Goal: Information Seeking & Learning: Learn about a topic

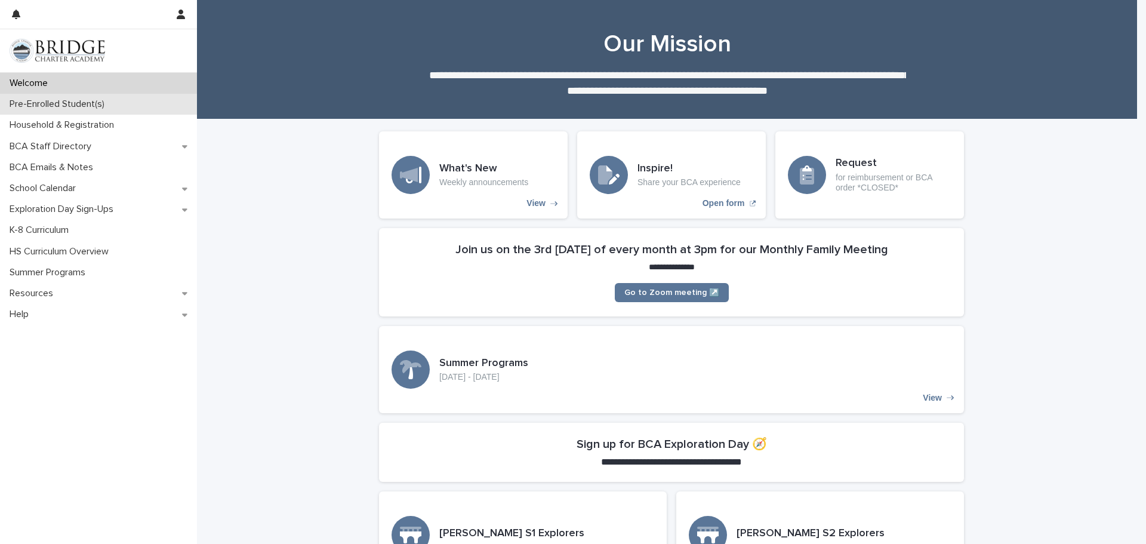
click at [85, 103] on p "Pre-Enrolled Student(s)" at bounding box center [59, 103] width 109 height 11
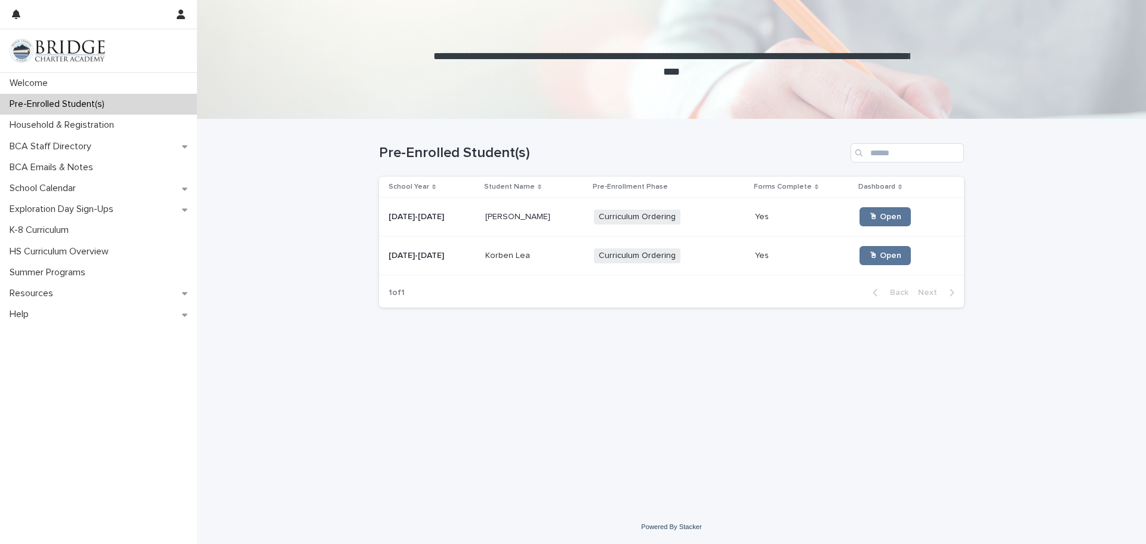
click at [615, 258] on span "Curriculum Ordering" at bounding box center [637, 255] width 87 height 15
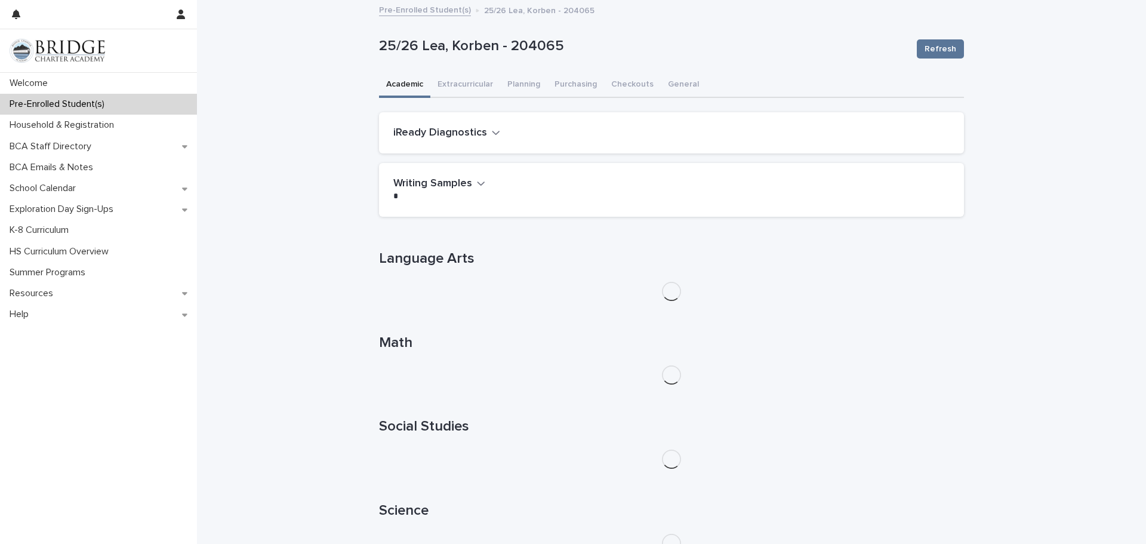
click at [492, 130] on icon "button" at bounding box center [496, 132] width 8 height 11
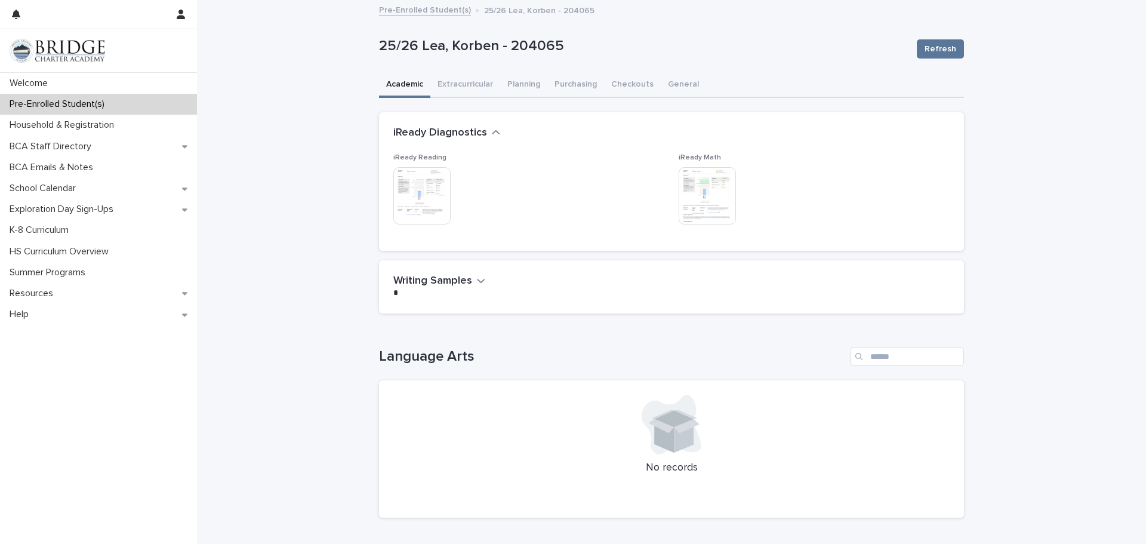
click at [492, 130] on icon "button" at bounding box center [496, 132] width 8 height 11
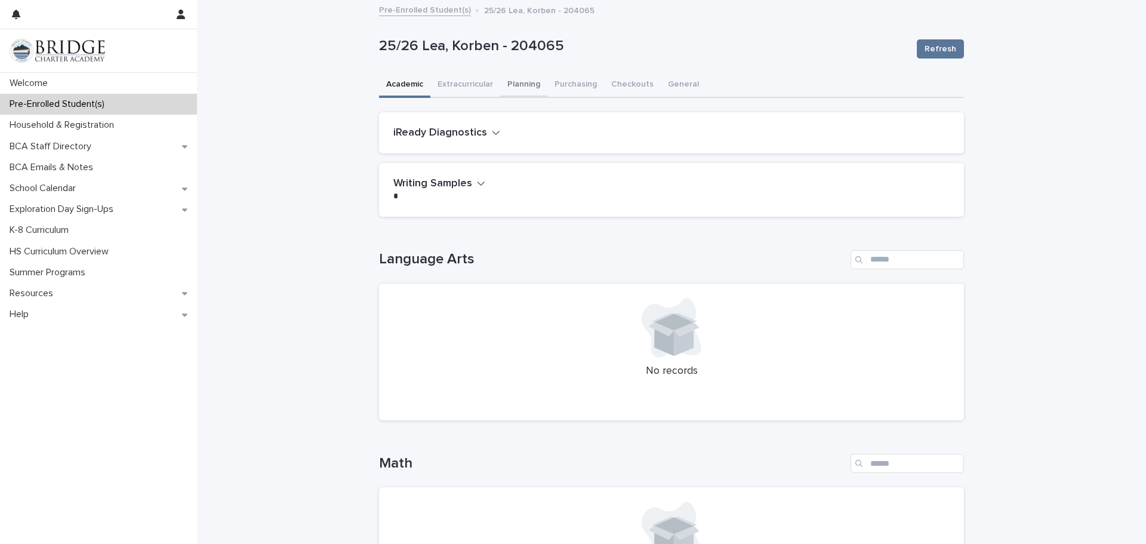
click at [518, 82] on button "Planning" at bounding box center [523, 85] width 47 height 25
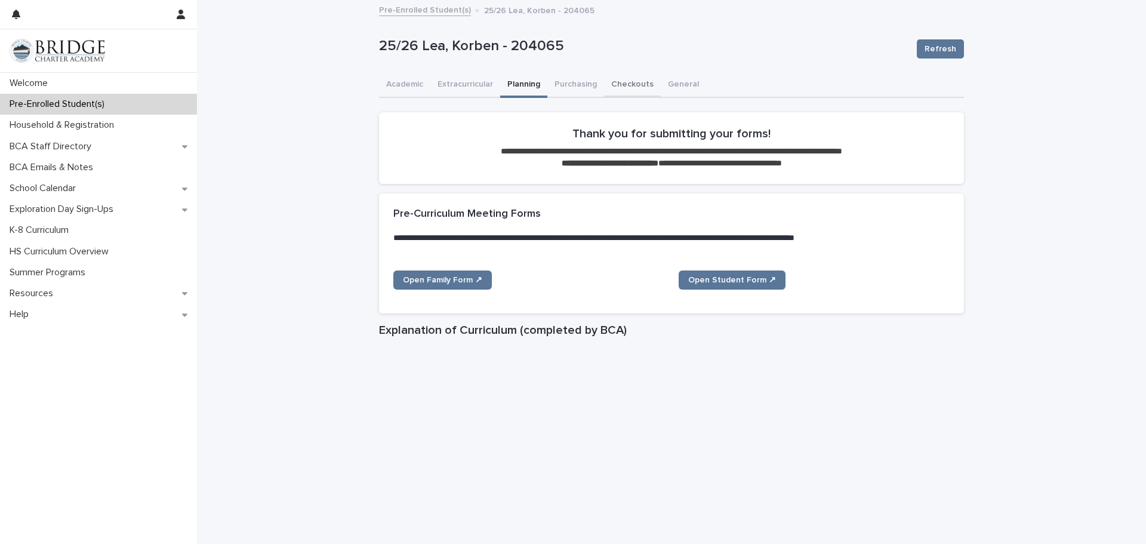
click at [618, 85] on button "Checkouts" at bounding box center [632, 85] width 57 height 25
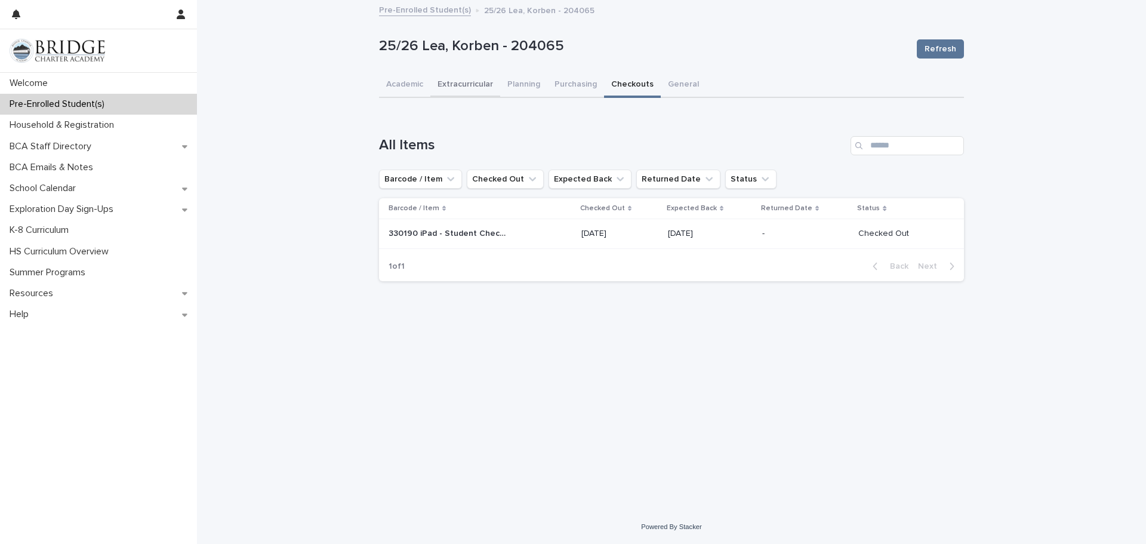
click at [475, 91] on button "Extracurricular" at bounding box center [465, 85] width 70 height 25
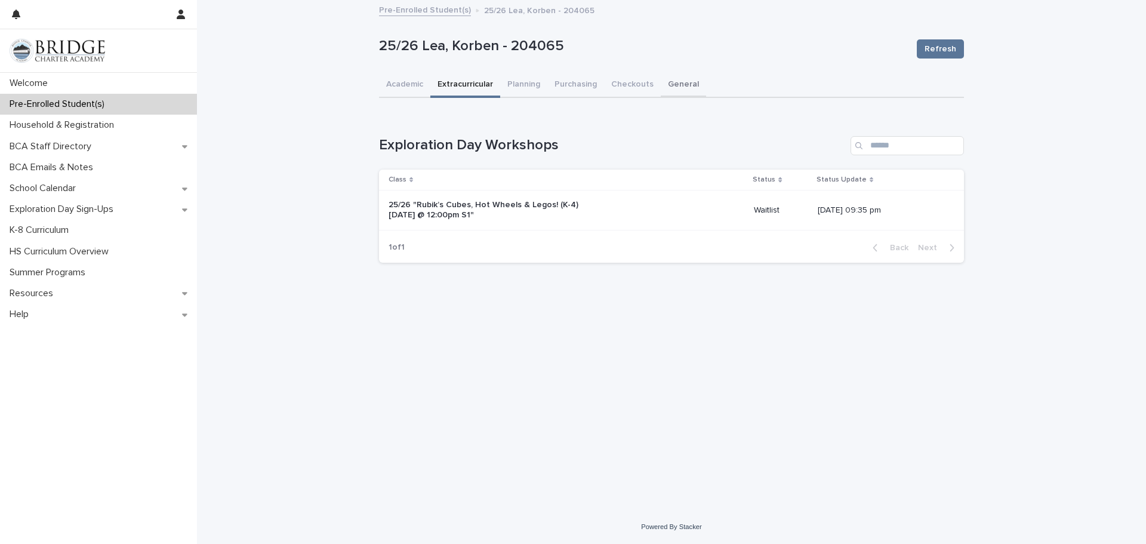
click at [683, 83] on button "General" at bounding box center [683, 85] width 45 height 25
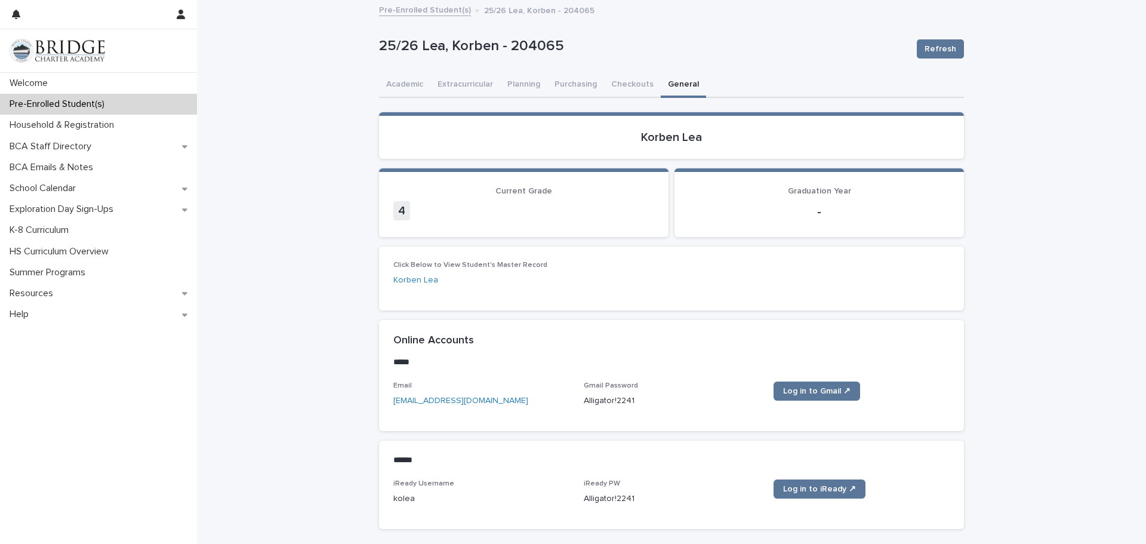
click at [436, 7] on link "Pre-Enrolled Student(s)" at bounding box center [425, 9] width 92 height 14
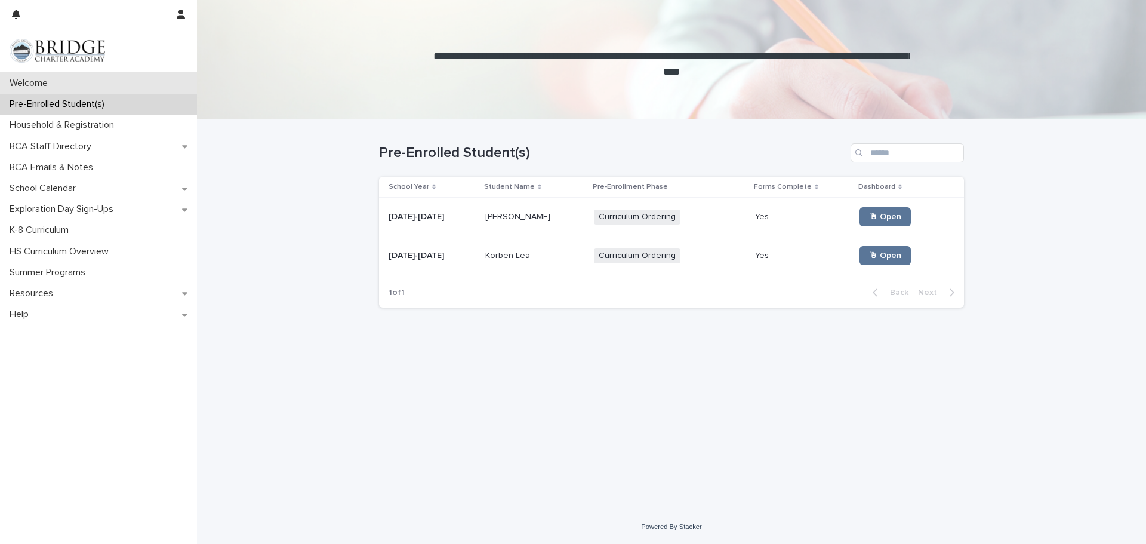
click at [39, 84] on p "Welcome" at bounding box center [31, 83] width 53 height 11
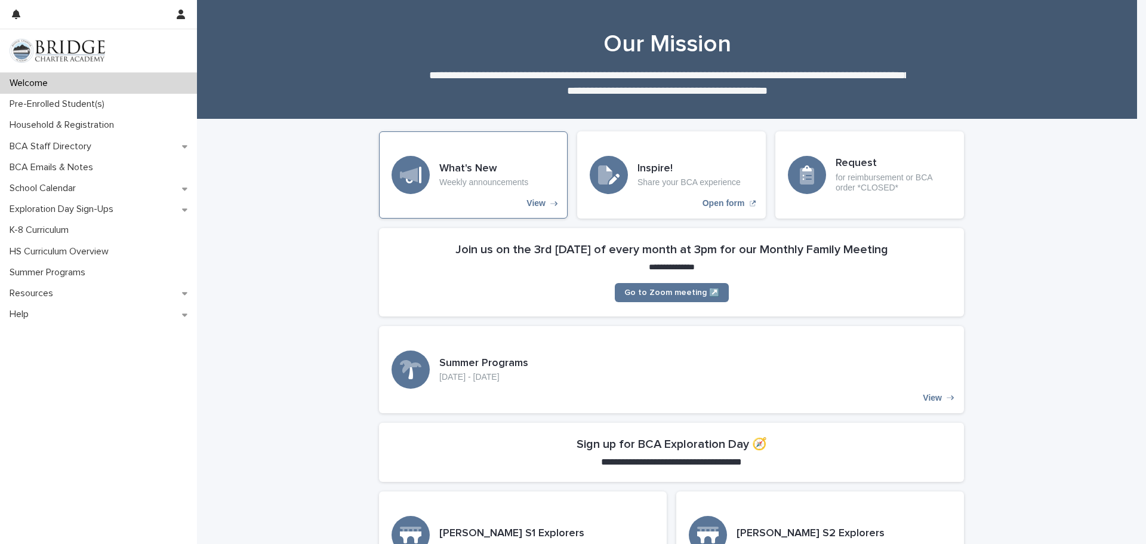
click at [535, 202] on p "View" at bounding box center [535, 203] width 19 height 10
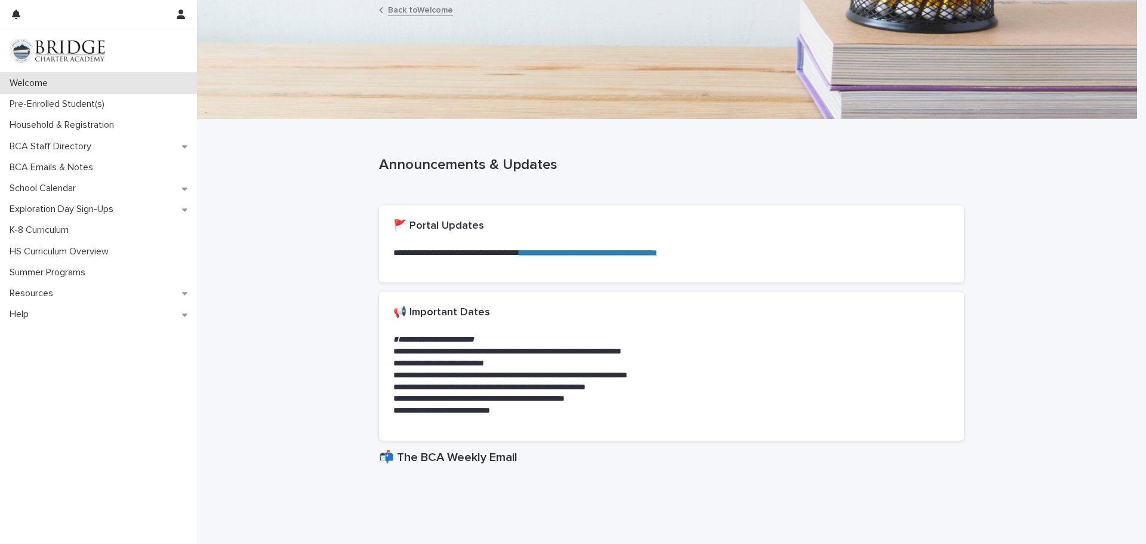
click at [34, 87] on p "Welcome" at bounding box center [31, 83] width 53 height 11
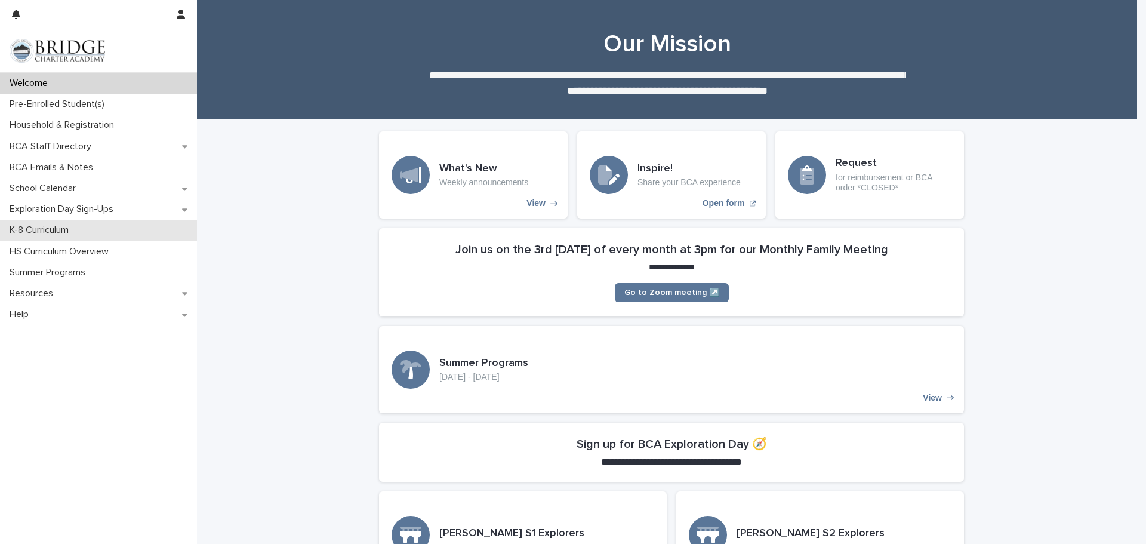
click at [48, 230] on p "K-8 Curriculum" at bounding box center [41, 229] width 73 height 11
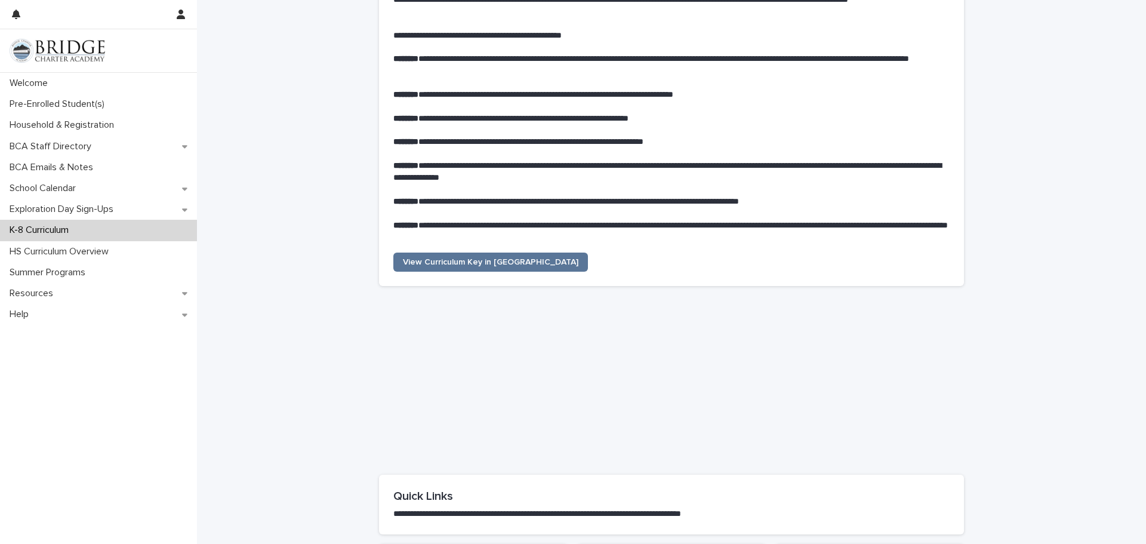
scroll to position [179, 0]
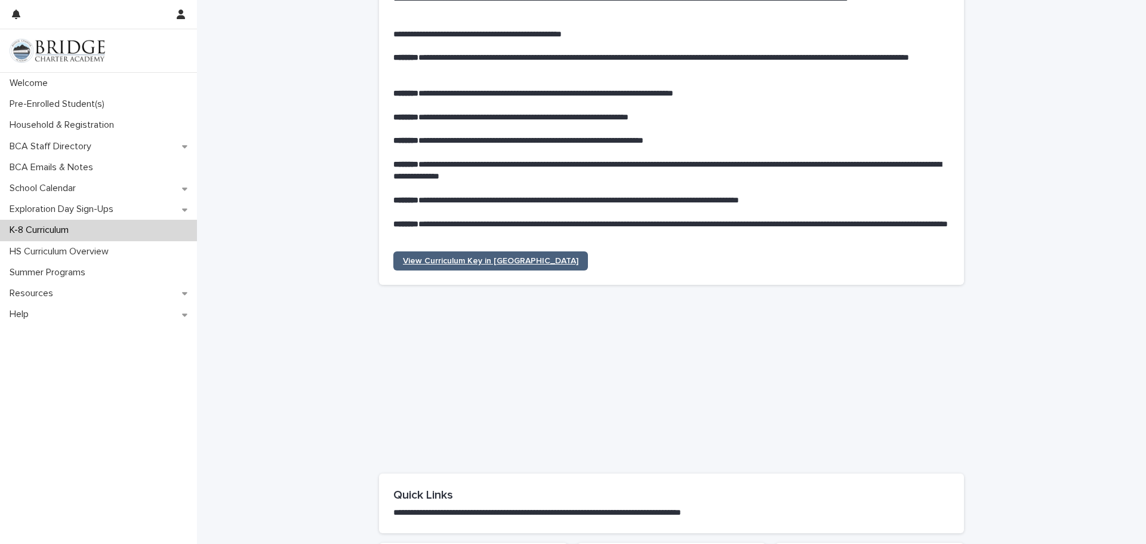
click at [443, 257] on span "View Curriculum Key in [GEOGRAPHIC_DATA]" at bounding box center [490, 261] width 175 height 8
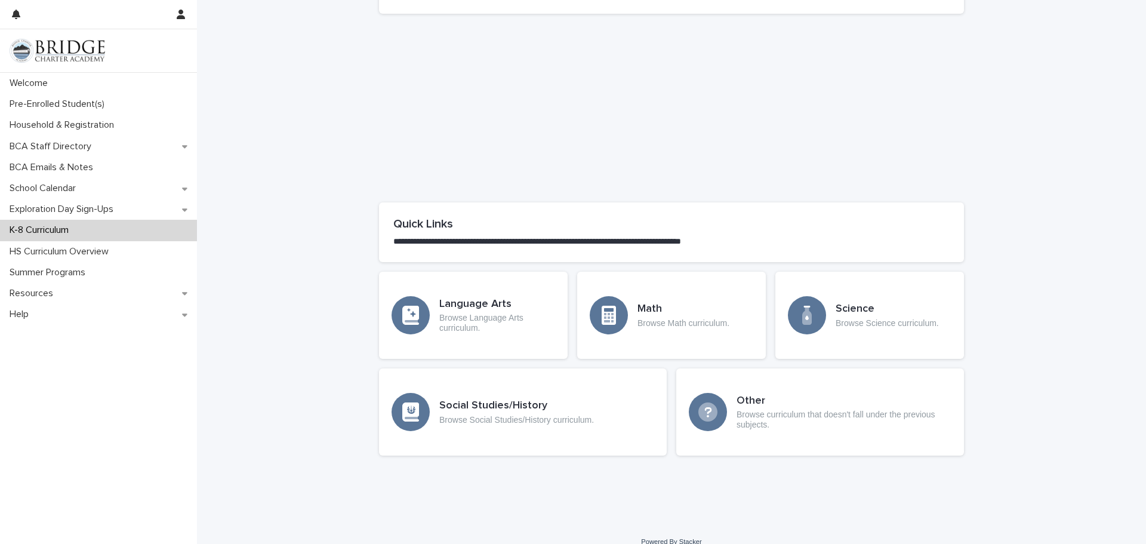
scroll to position [465, 0]
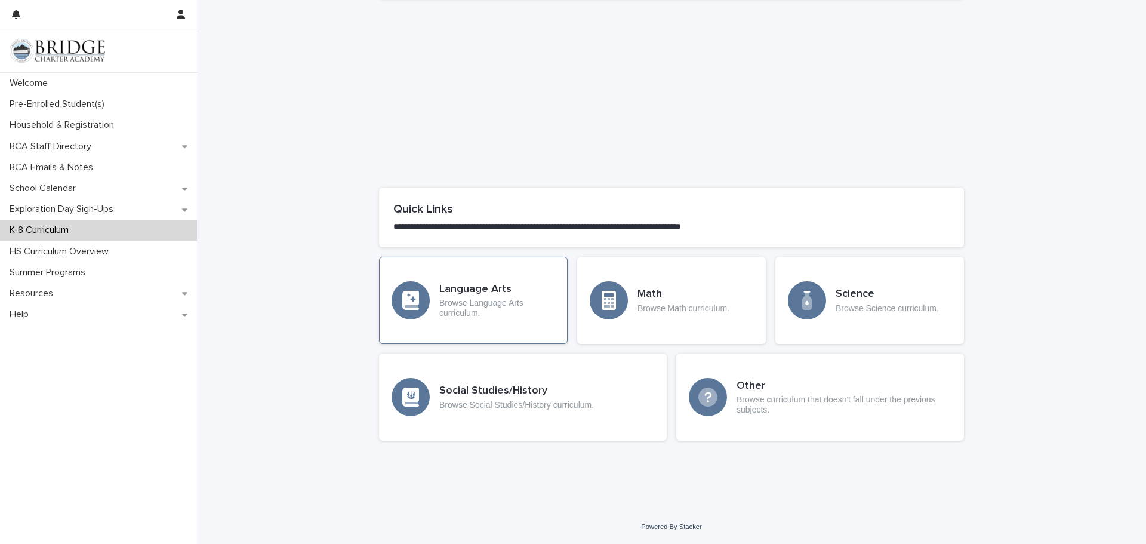
click at [491, 300] on p "Browse Language Arts curriculum." at bounding box center [497, 308] width 116 height 20
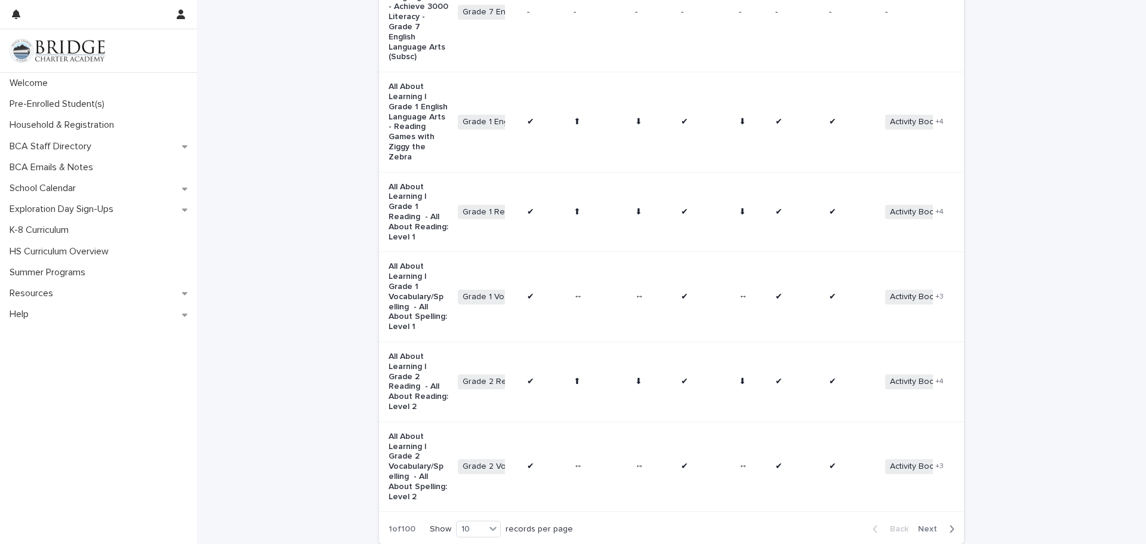
scroll to position [750, 0]
click at [927, 522] on span "Next" at bounding box center [931, 526] width 26 height 8
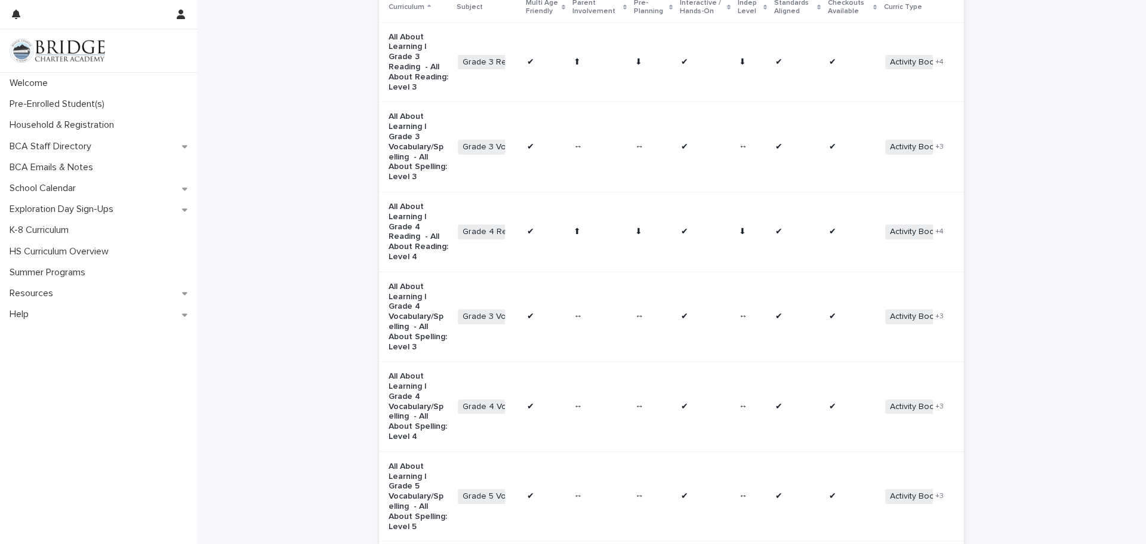
scroll to position [233, 0]
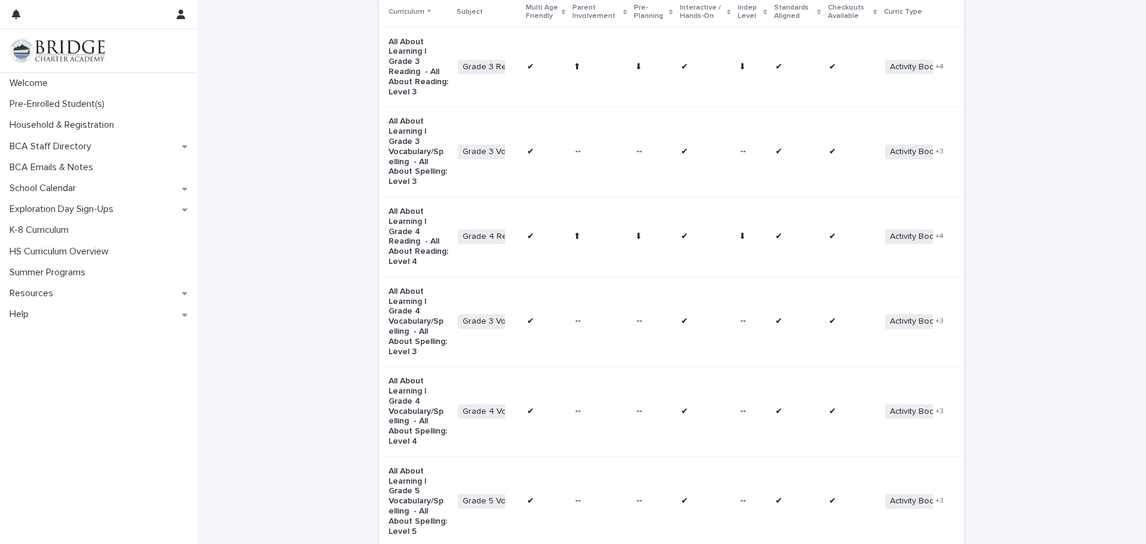
click at [404, 251] on p "All About Learning | Grade 4 Reading - All About Reading: Level 4" at bounding box center [419, 237] width 60 height 60
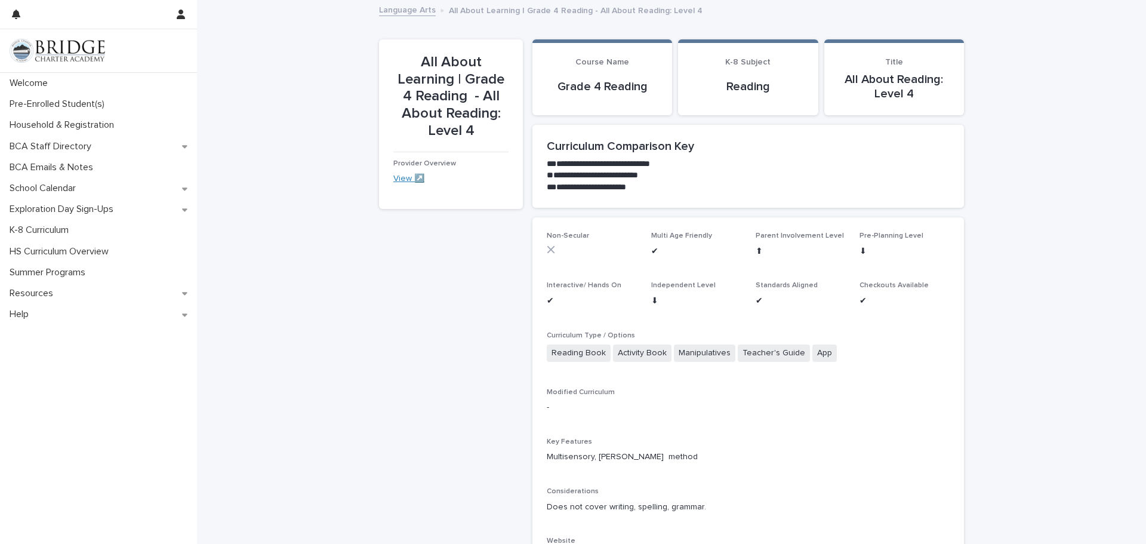
click at [397, 177] on link "View ↗️" at bounding box center [408, 178] width 31 height 8
